Goal: Task Accomplishment & Management: Use online tool/utility

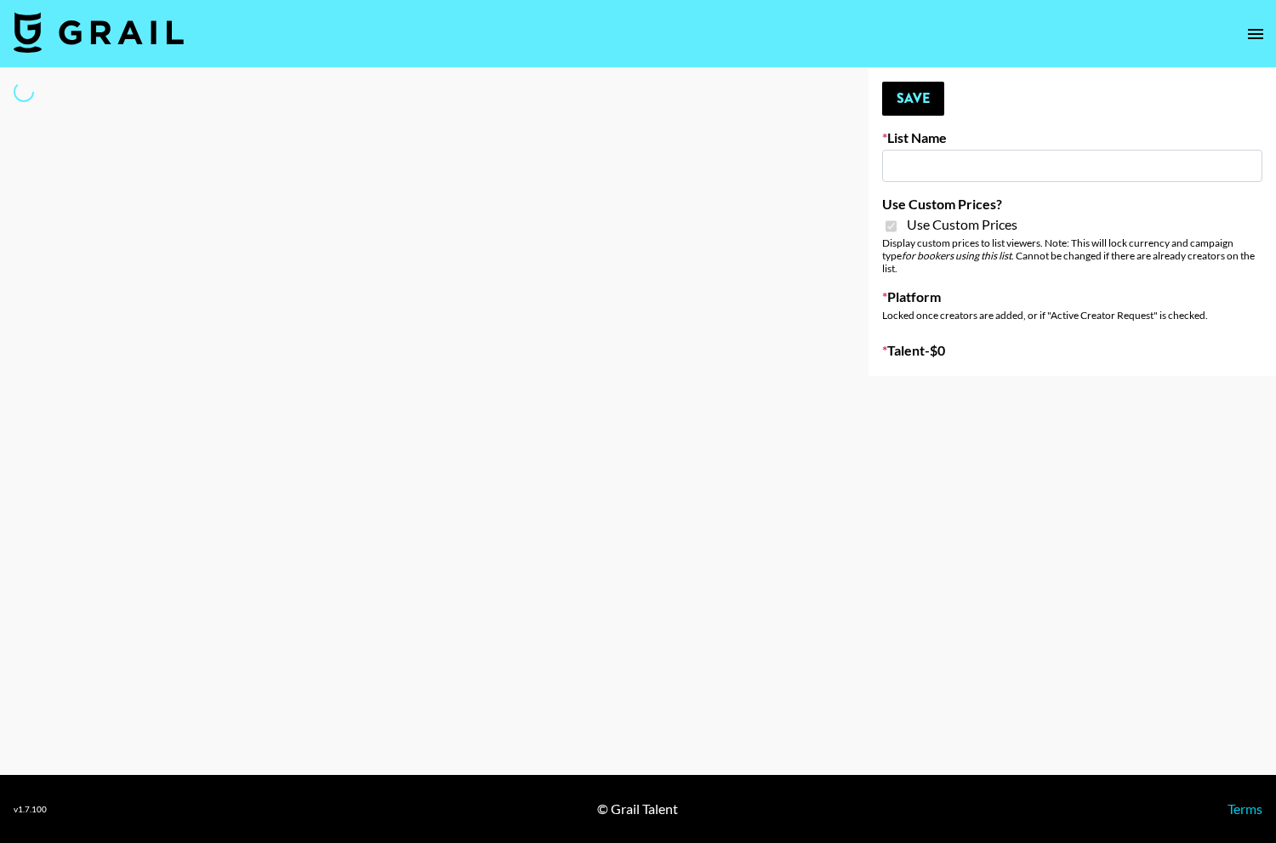
type input "FigMe and MegaMe filters - Airbrush"
checkbox input "true"
select select "Brand"
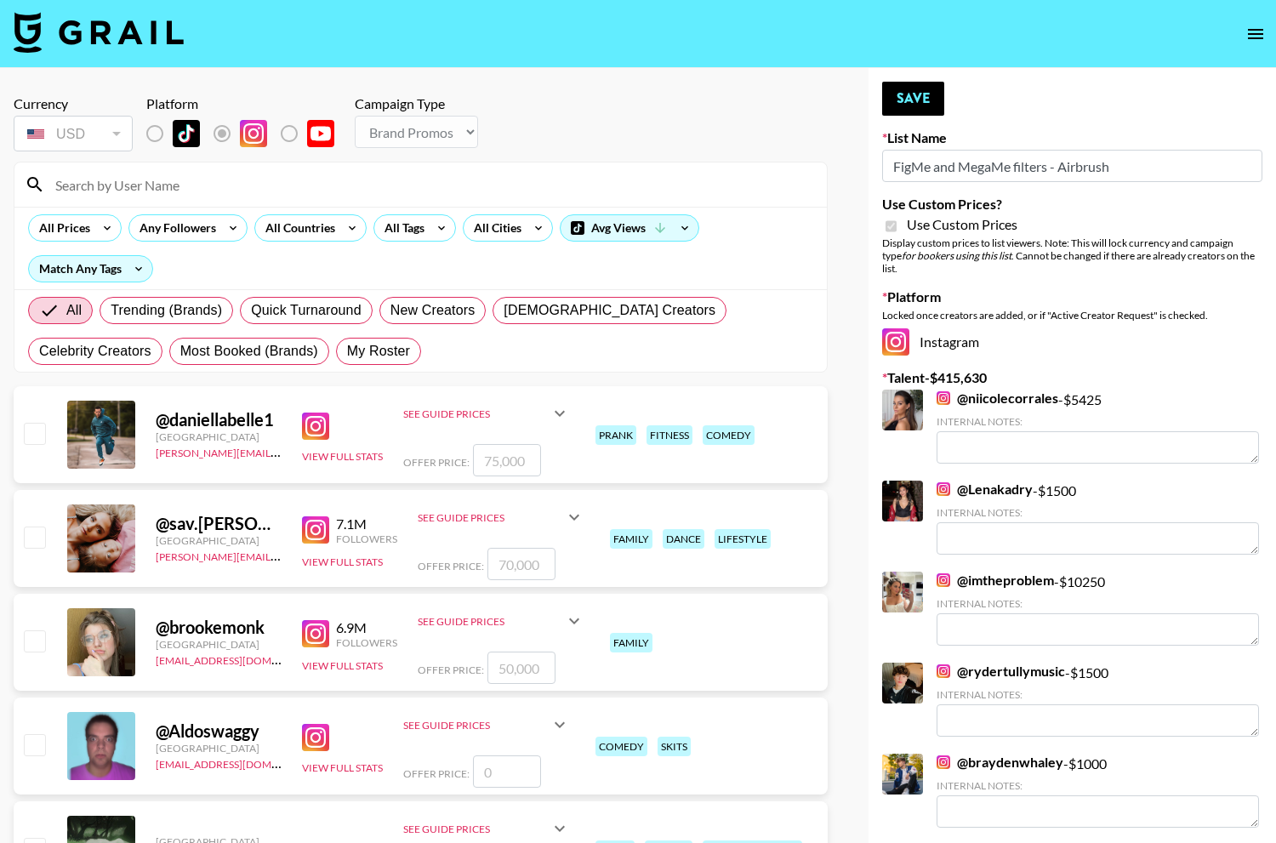
click at [269, 198] on div at bounding box center [420, 184] width 812 height 44
click at [268, 192] on input at bounding box center [430, 184] width 771 height 27
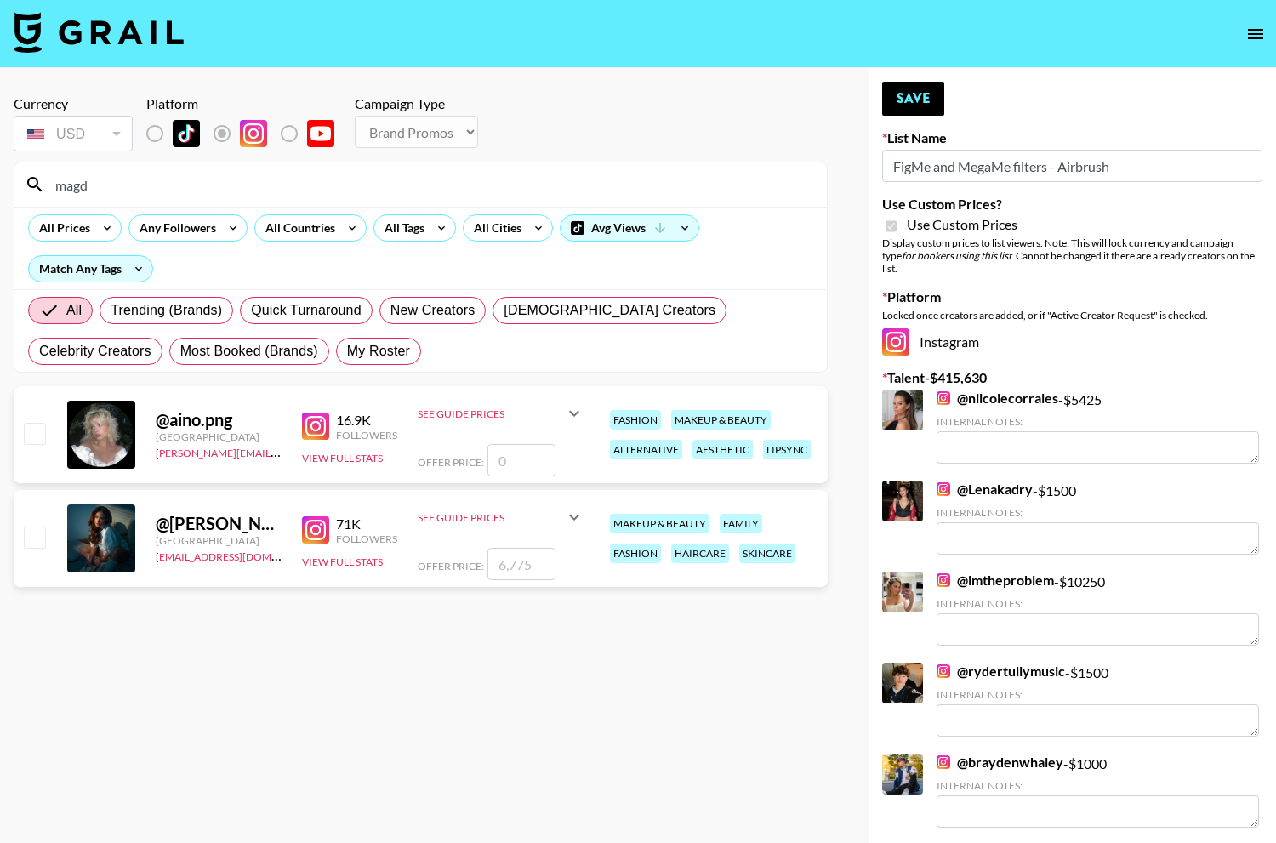
type input "magd"
click at [33, 538] on input "checkbox" at bounding box center [34, 536] width 20 height 20
checkbox input "true"
type input "6775"
click at [211, 182] on input "magd" at bounding box center [430, 184] width 771 height 27
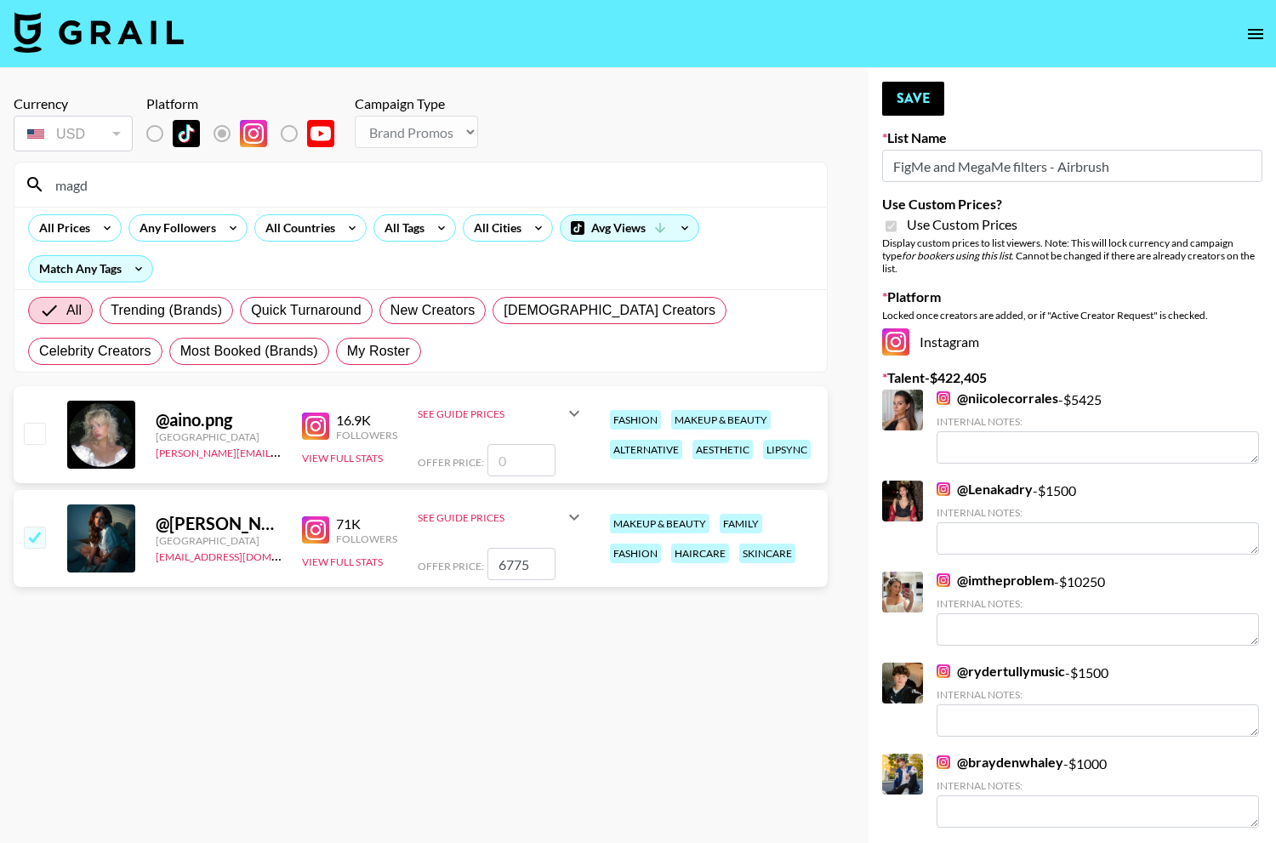
click at [211, 182] on input "magd" at bounding box center [430, 184] width 771 height 27
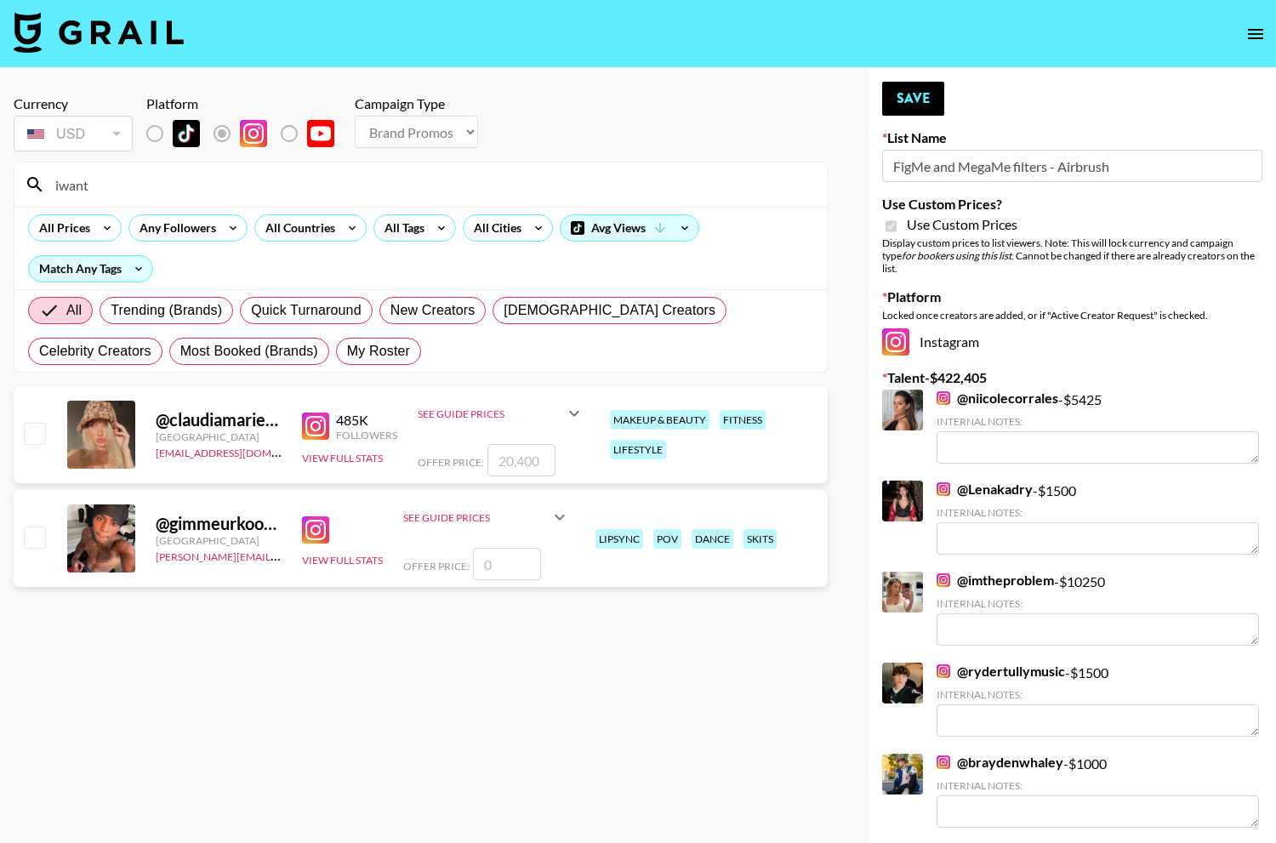
type input "iwant"
click at [36, 431] on input "checkbox" at bounding box center [34, 433] width 20 height 20
checkbox input "true"
type input "20400"
click at [895, 85] on button "Save" at bounding box center [913, 99] width 62 height 34
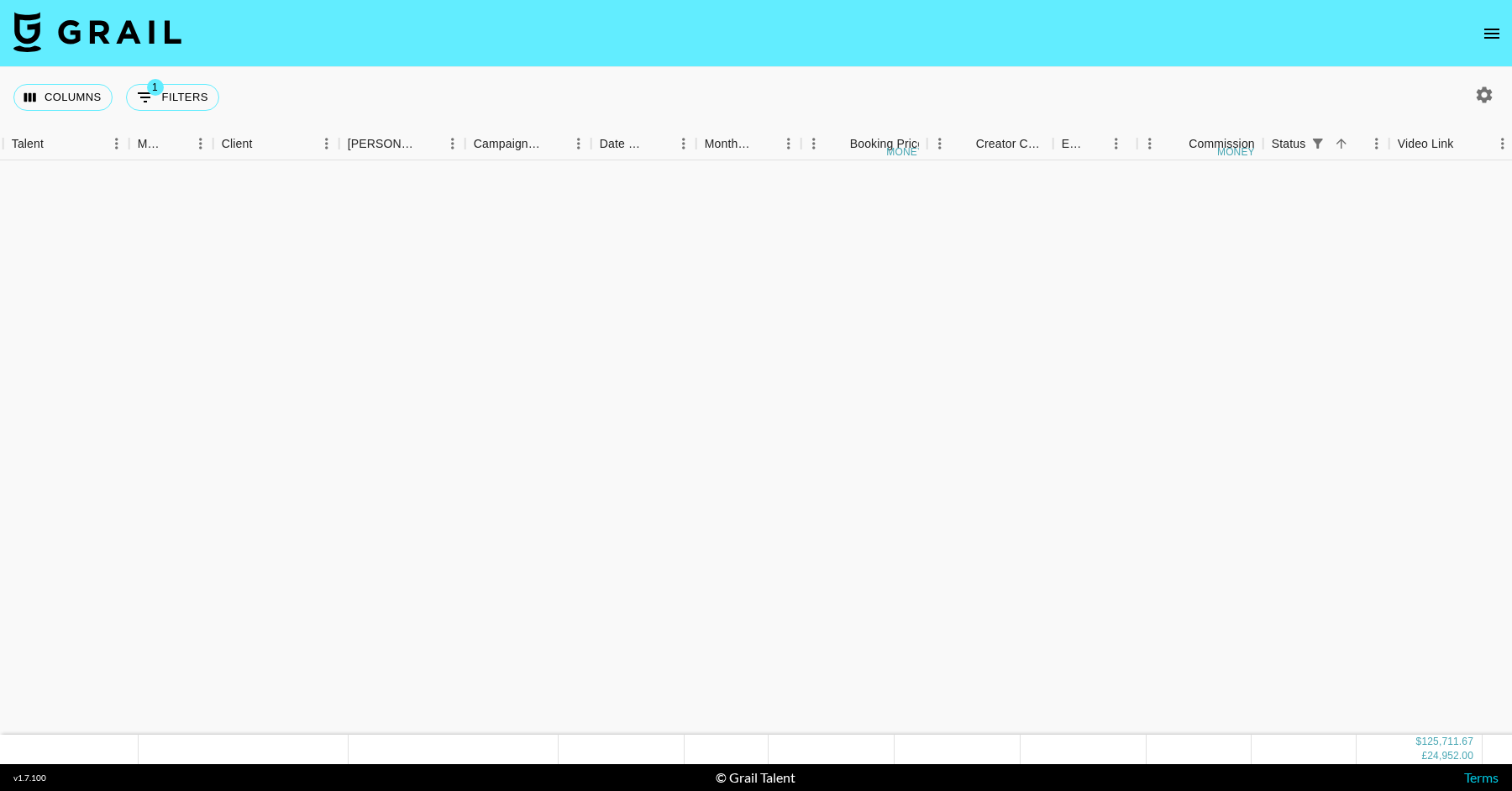
scroll to position [2504, 555]
